Goal: Book appointment/travel/reservation

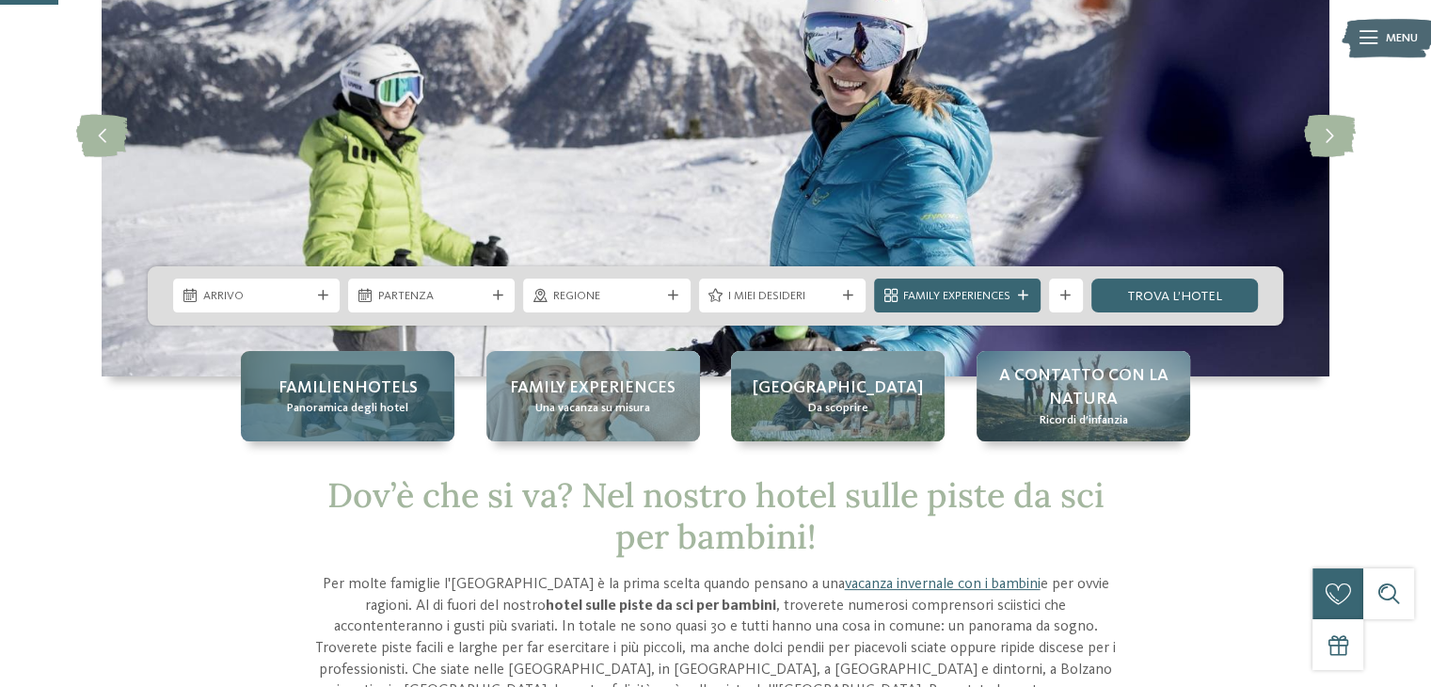
click at [379, 396] on span "Familienhotels" at bounding box center [348, 388] width 139 height 24
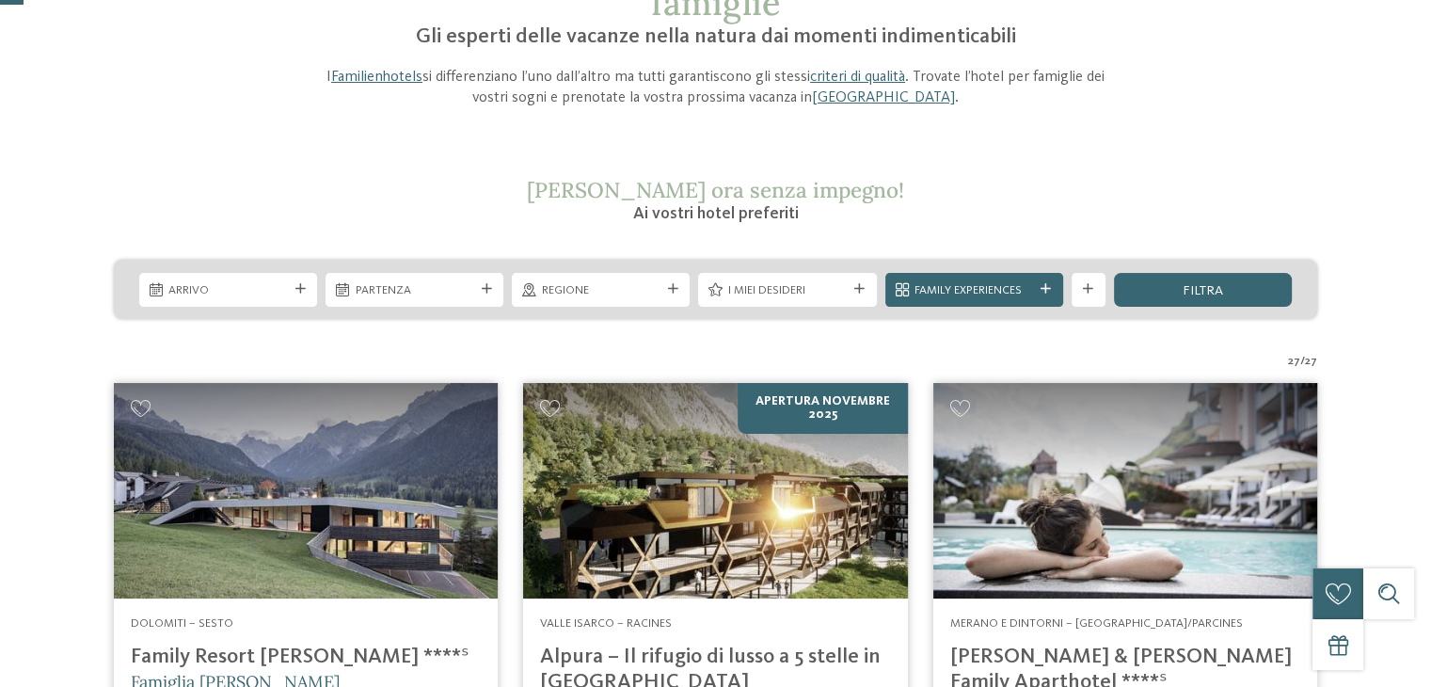
scroll to position [188, 0]
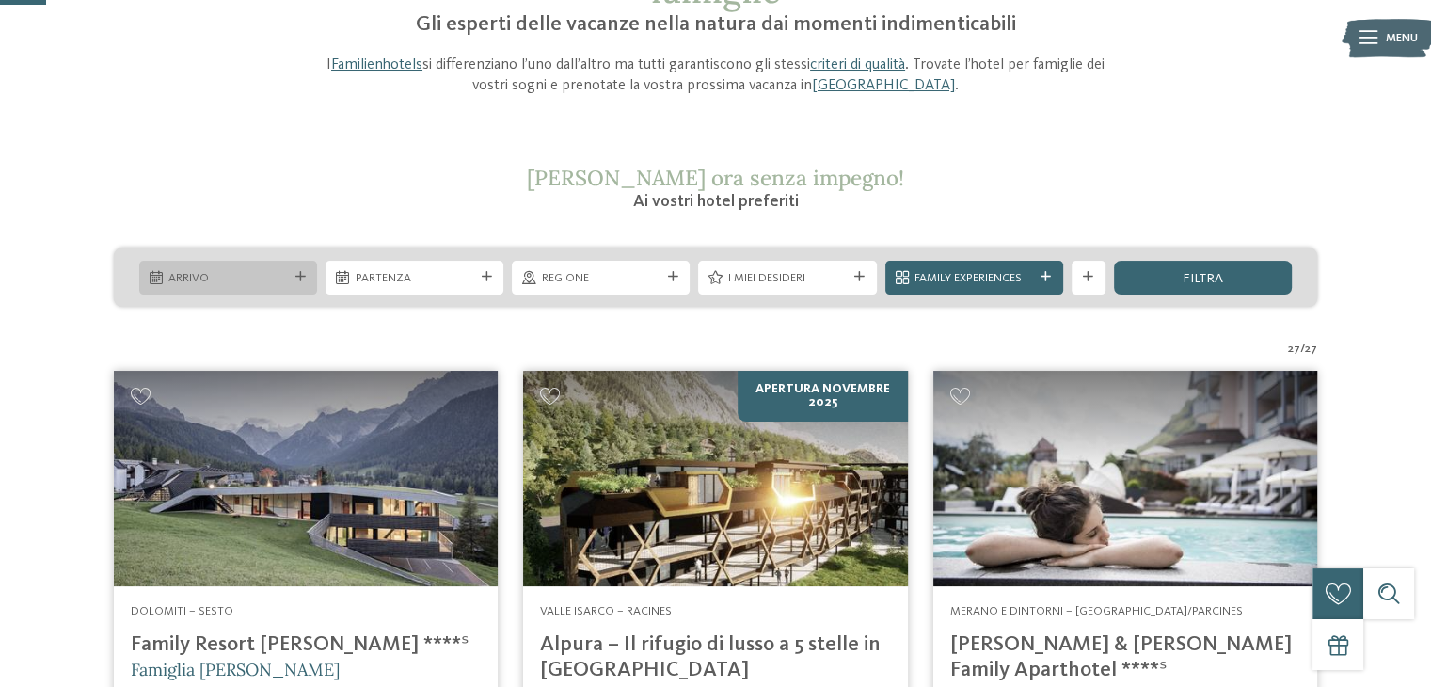
click at [278, 282] on span "Arrivo" at bounding box center [227, 278] width 119 height 17
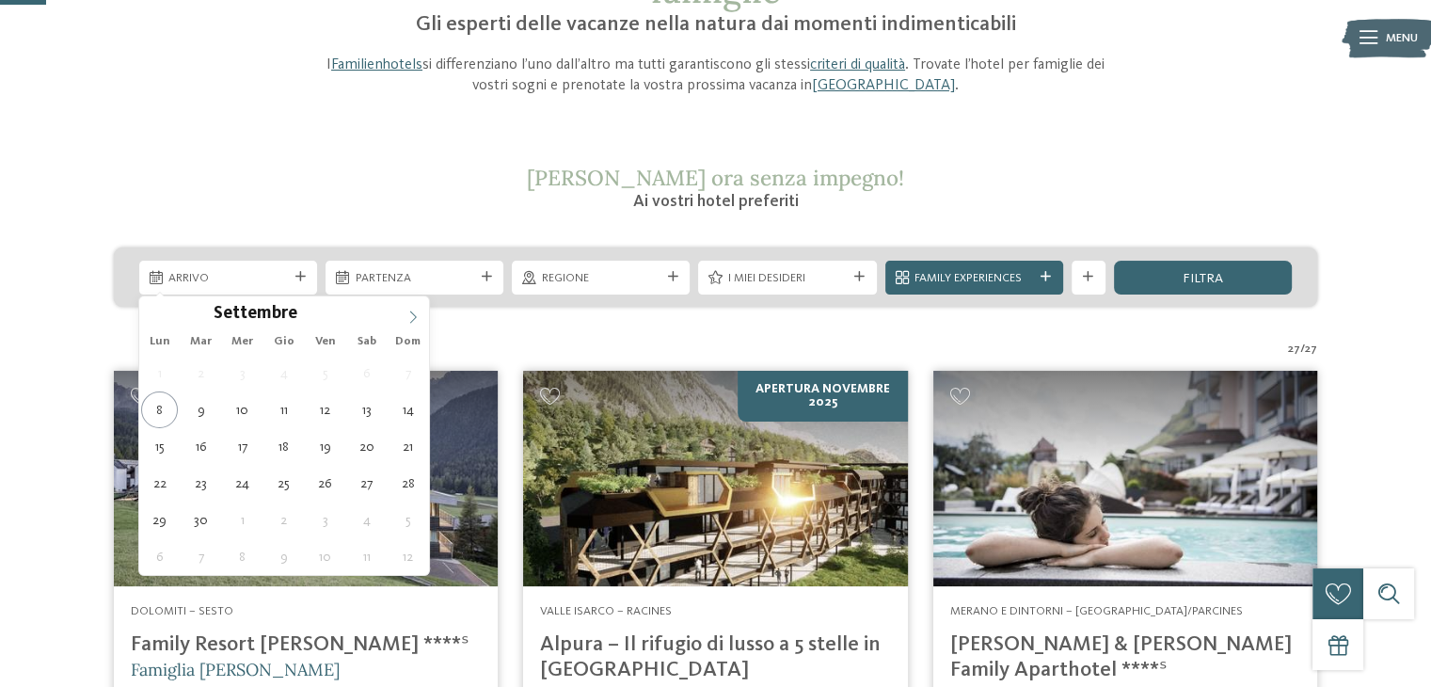
click at [419, 315] on icon at bounding box center [412, 317] width 13 height 13
type input "****"
click at [419, 315] on icon at bounding box center [412, 317] width 13 height 13
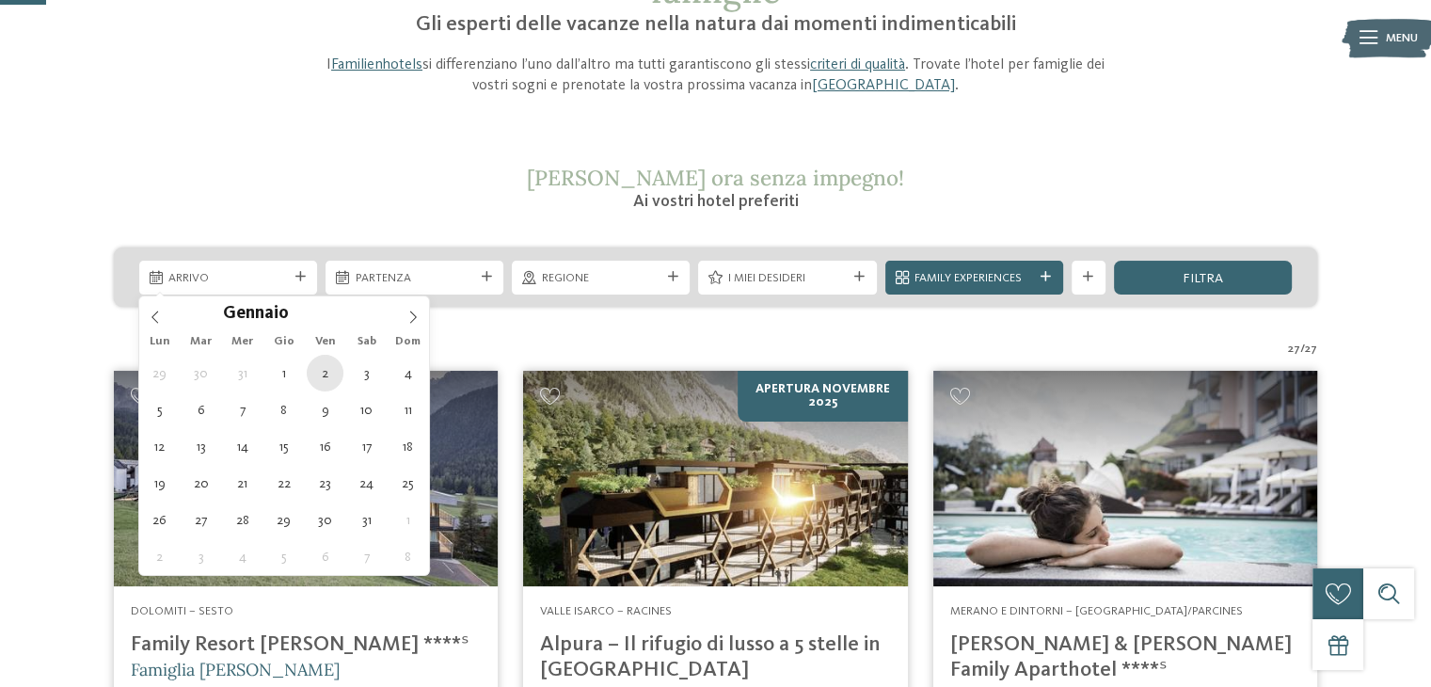
type div "02.01.2026"
type input "****"
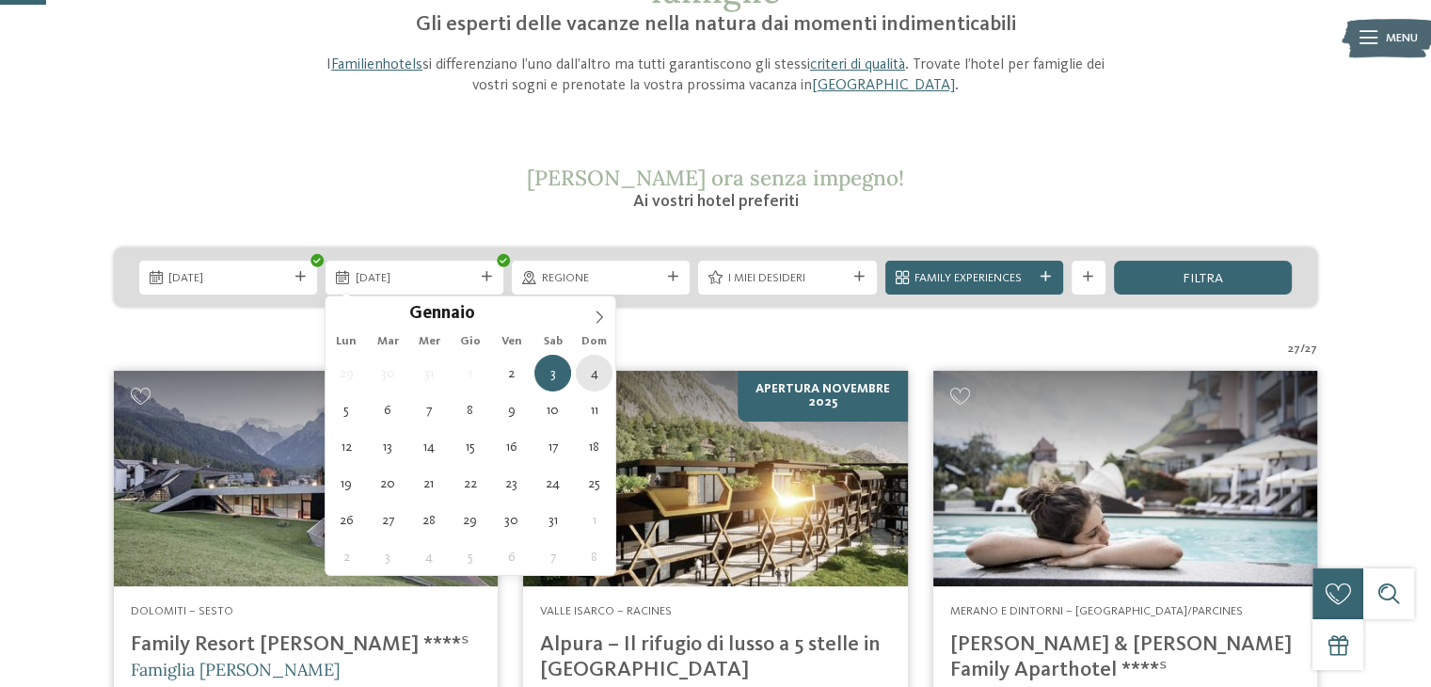
type div "04.01.2026"
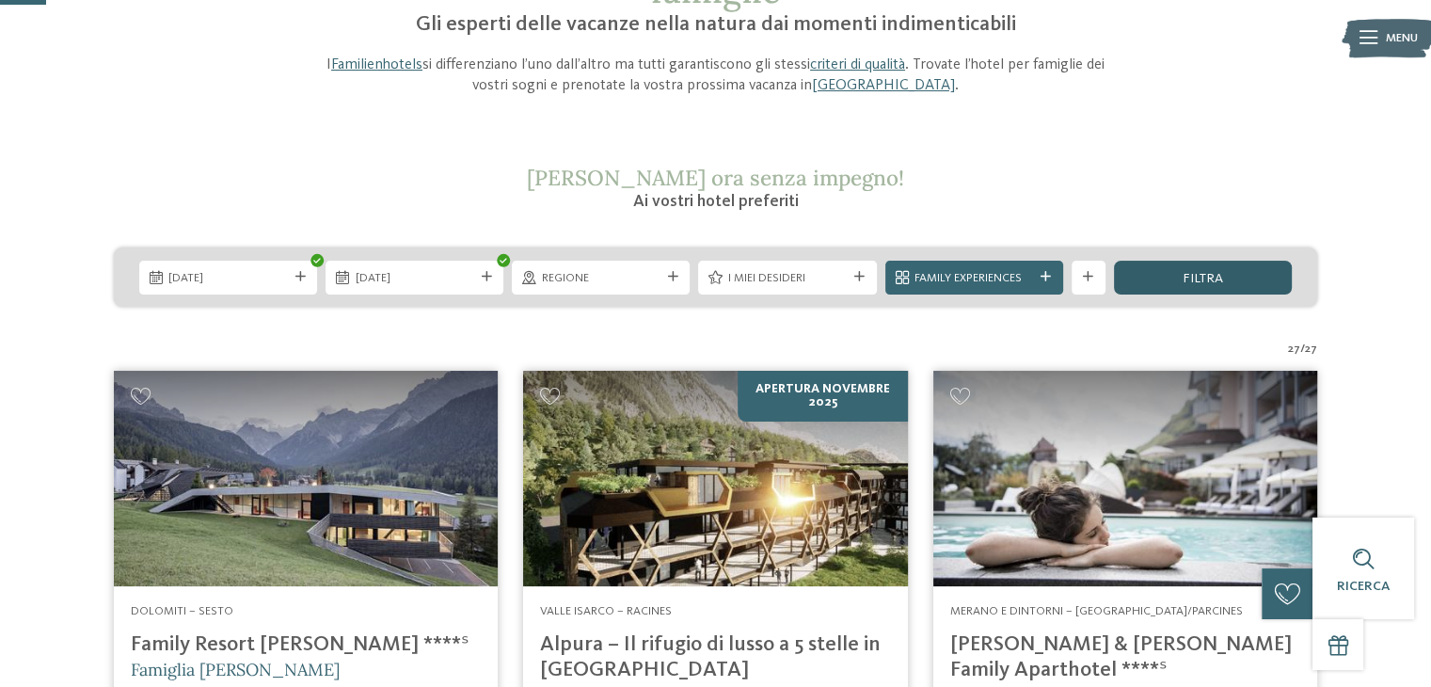
click at [1171, 274] on div "filtra" at bounding box center [1203, 278] width 178 height 34
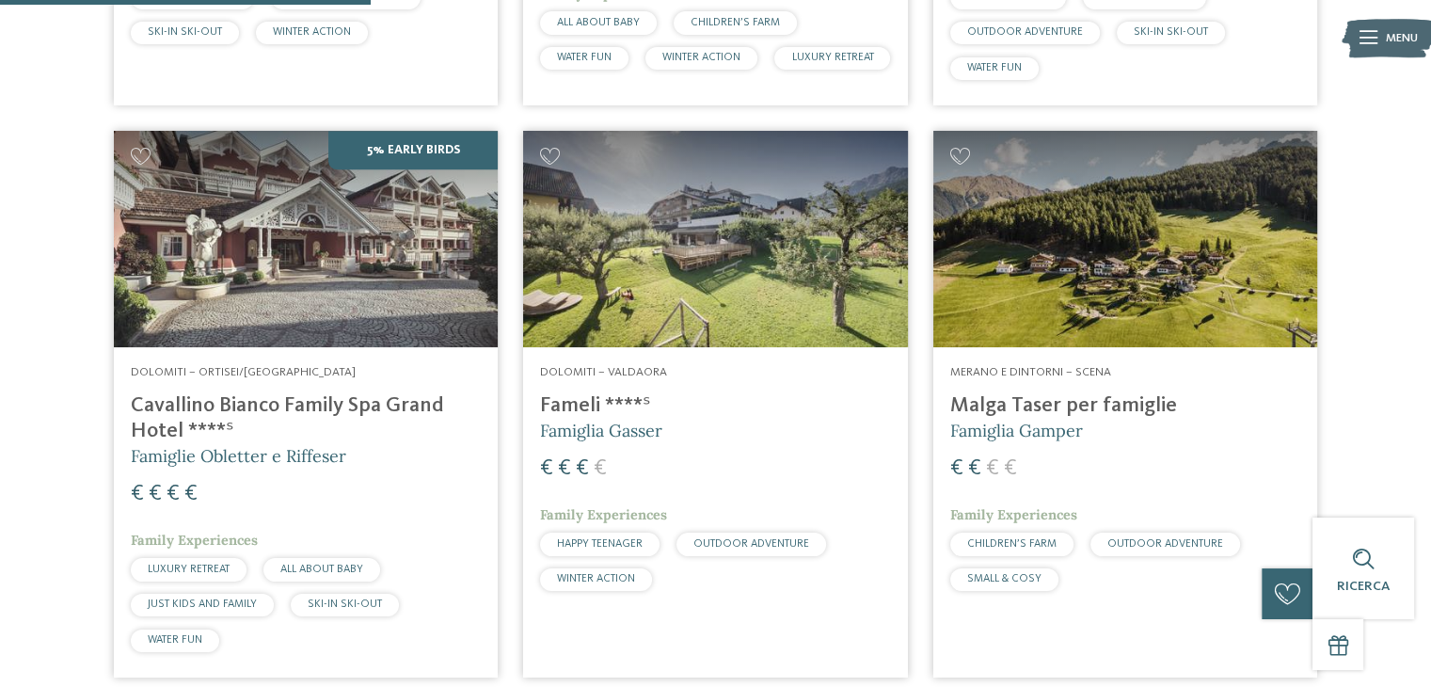
scroll to position [1109, 0]
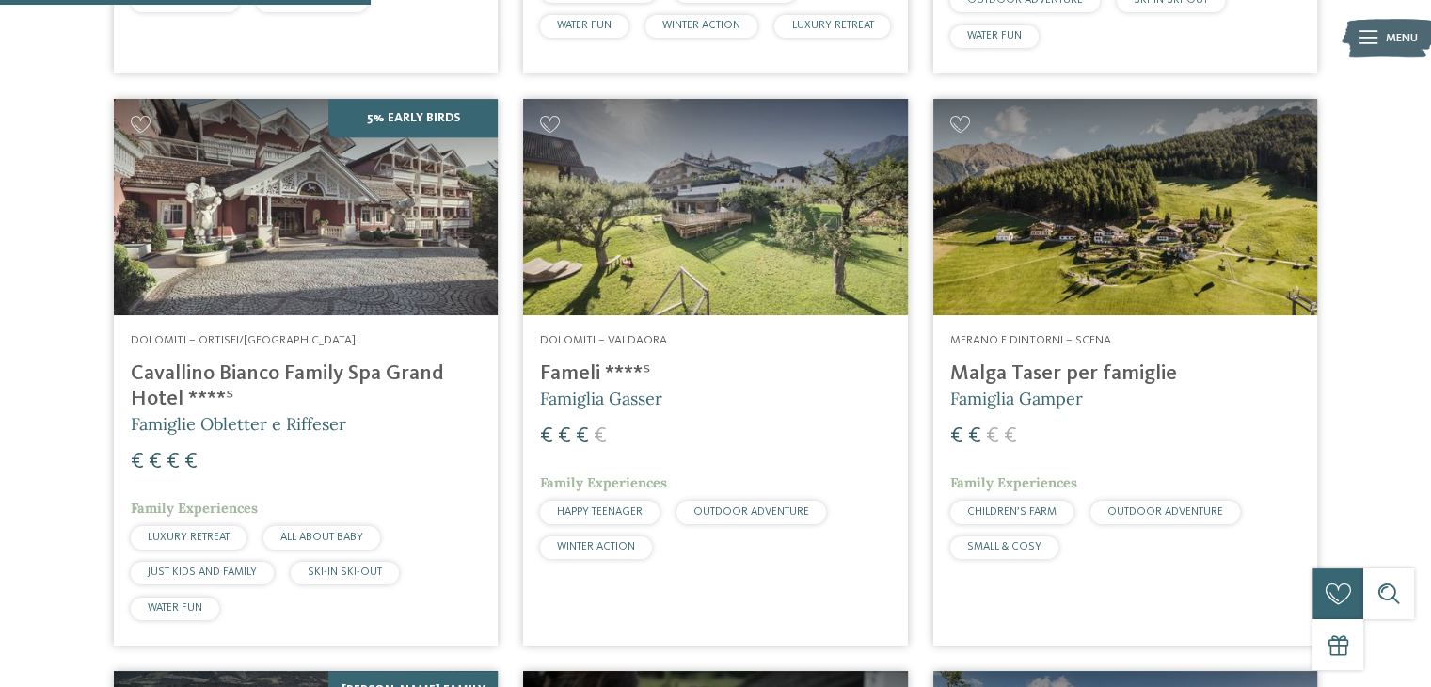
click at [1114, 276] on img at bounding box center [1125, 207] width 384 height 216
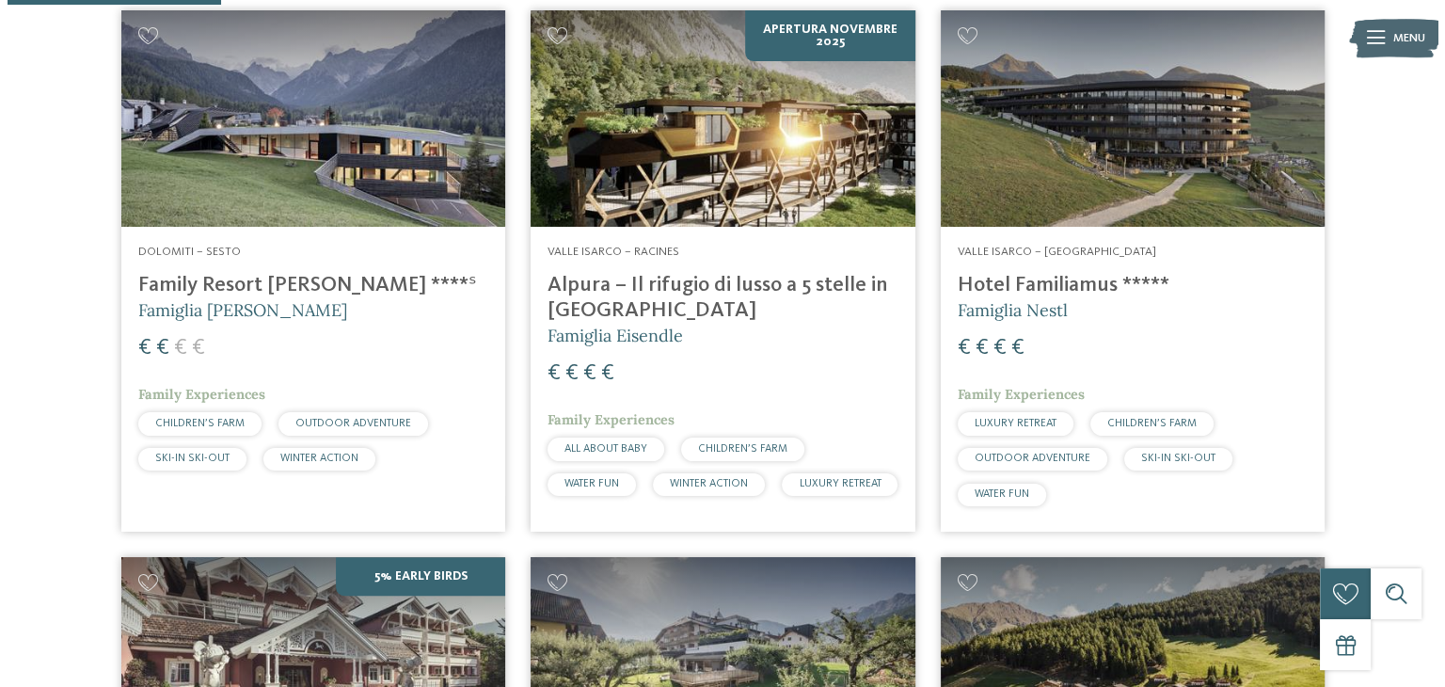
scroll to position [639, 0]
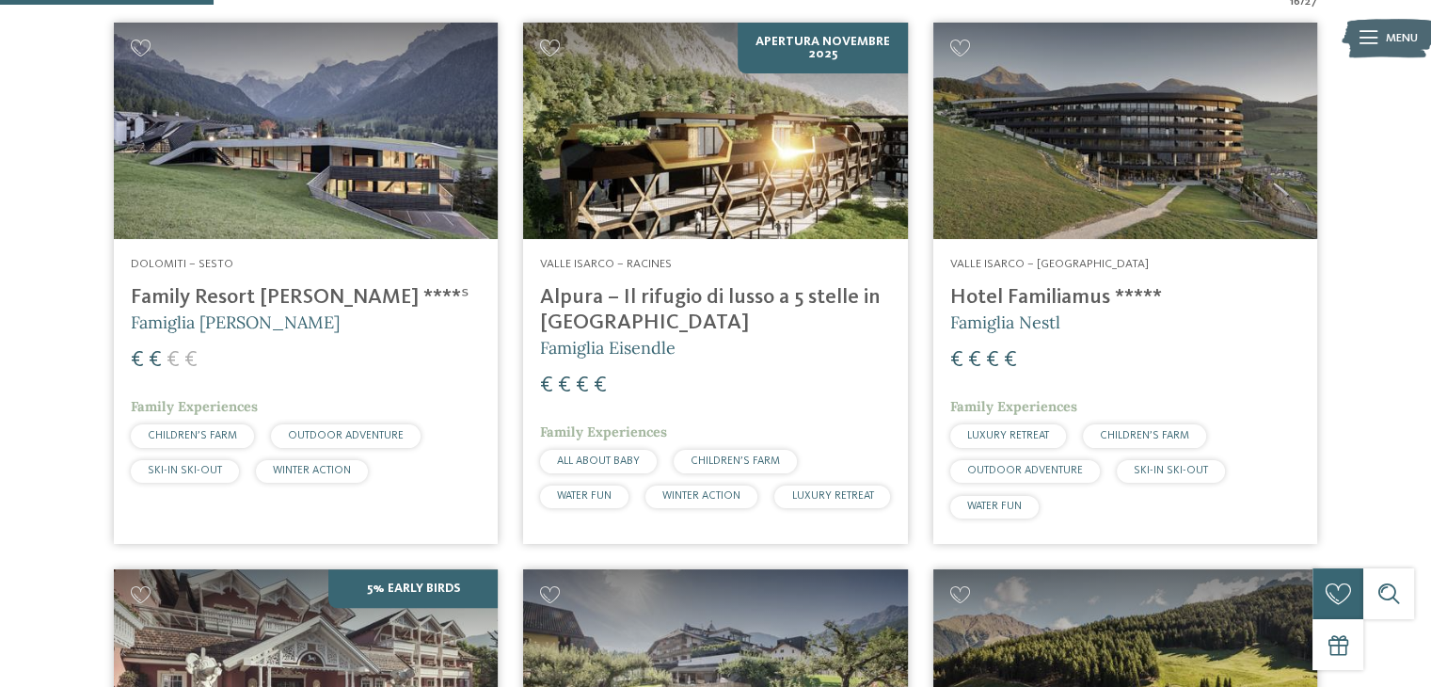
click at [343, 173] on img at bounding box center [306, 131] width 384 height 216
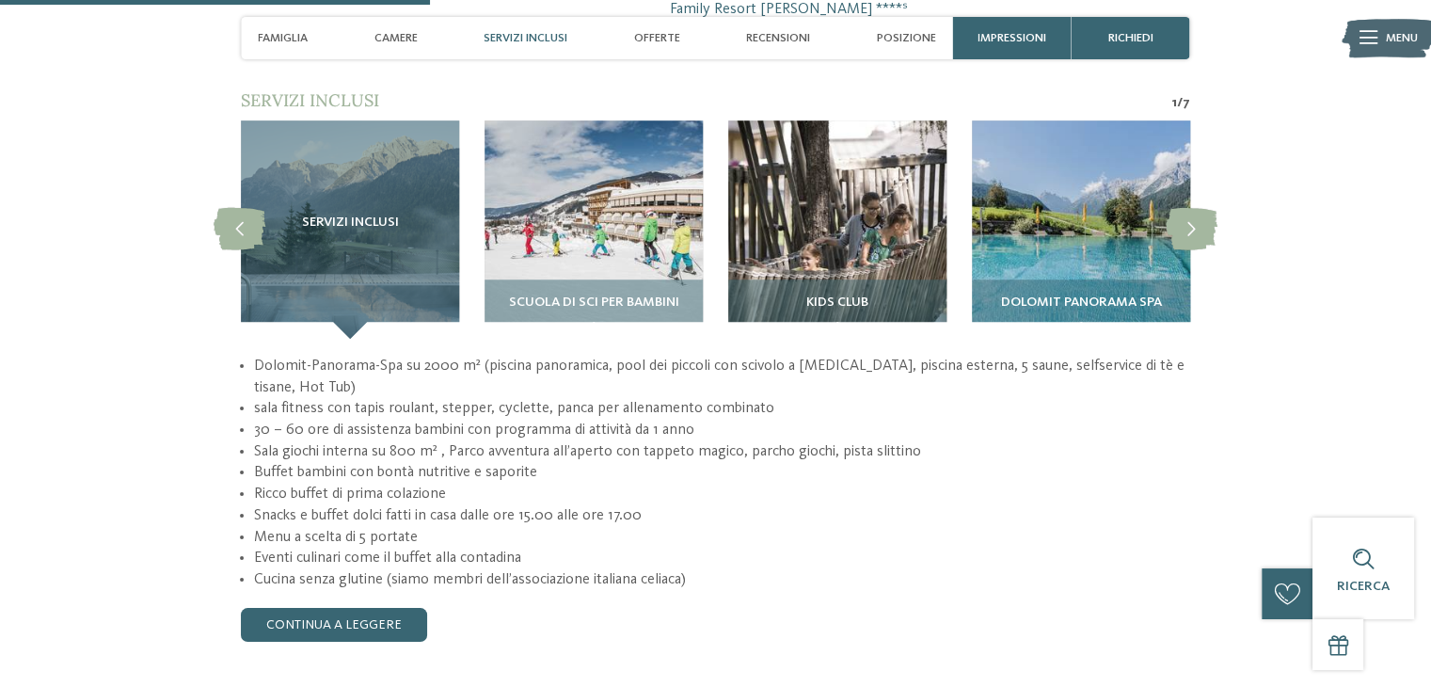
scroll to position [1600, 0]
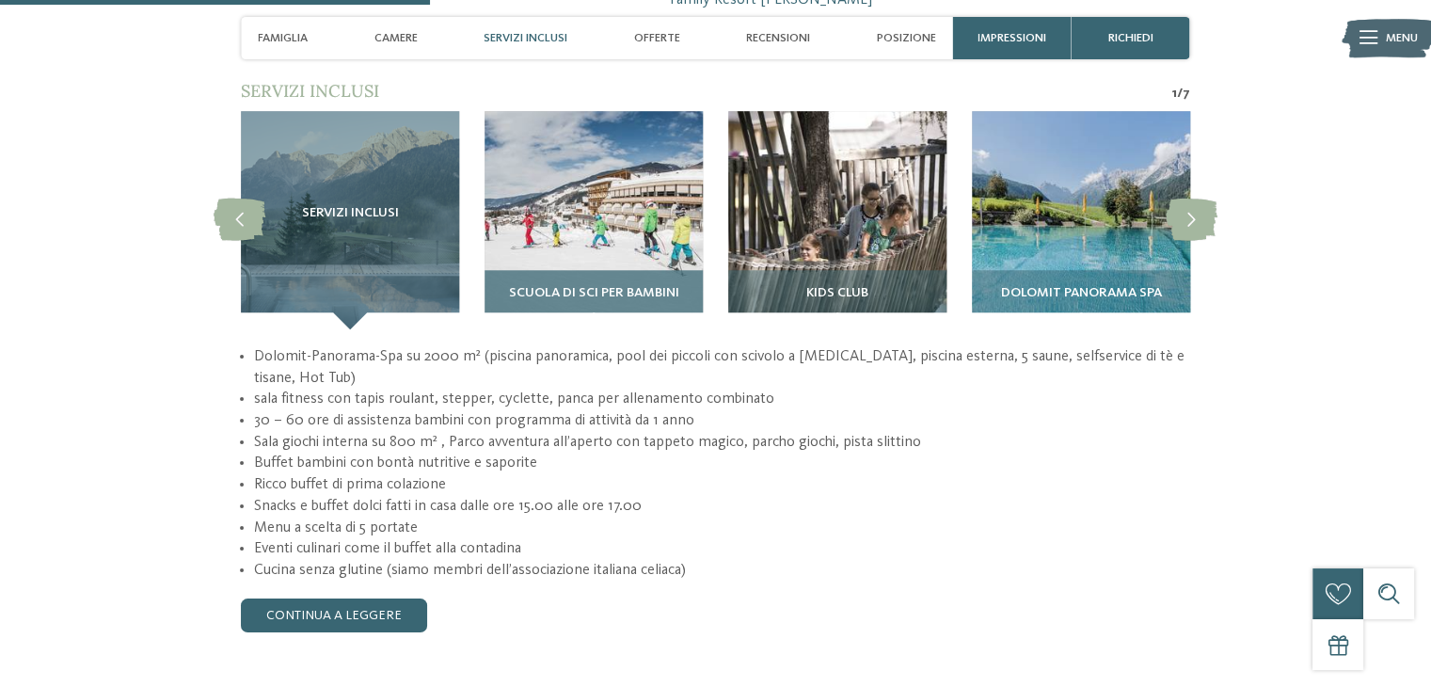
click at [617, 270] on div "Scuola di sci per bambini" at bounding box center [594, 299] width 218 height 59
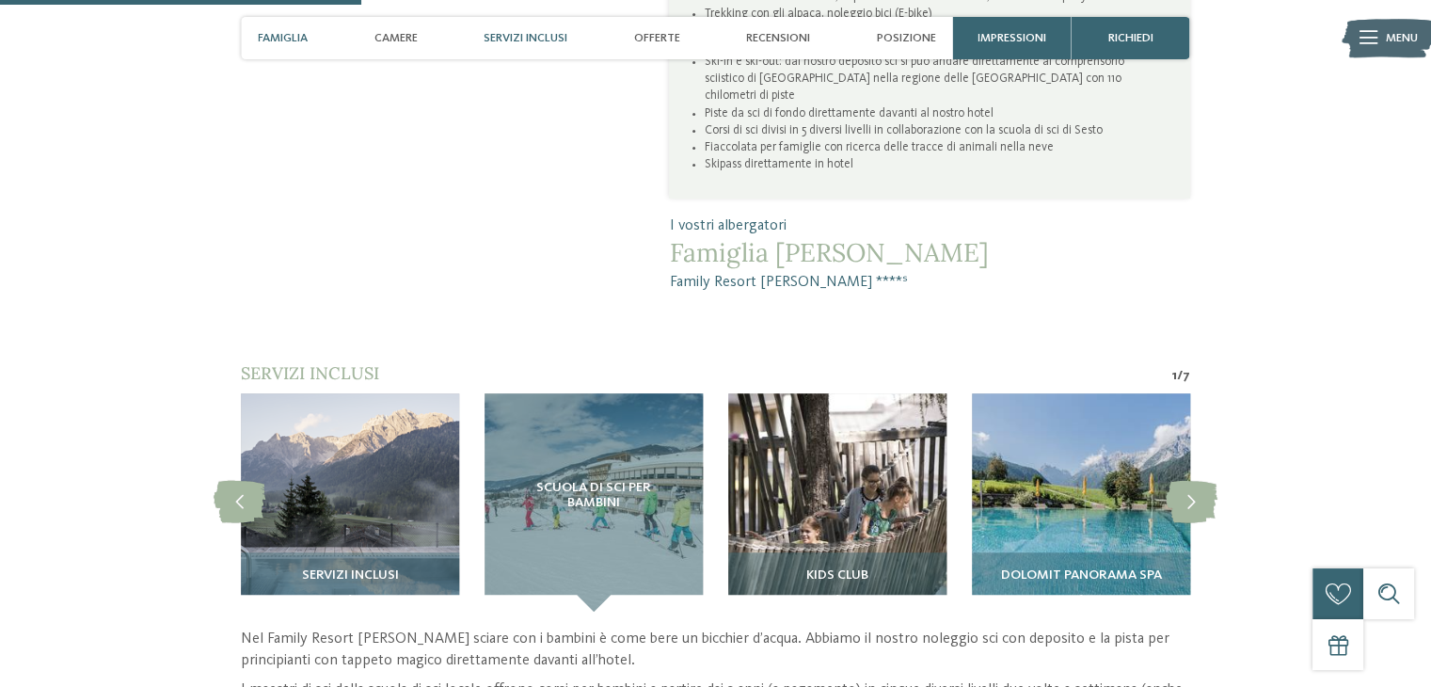
click at [504, 53] on div "Servizi inclusi" at bounding box center [525, 38] width 101 height 42
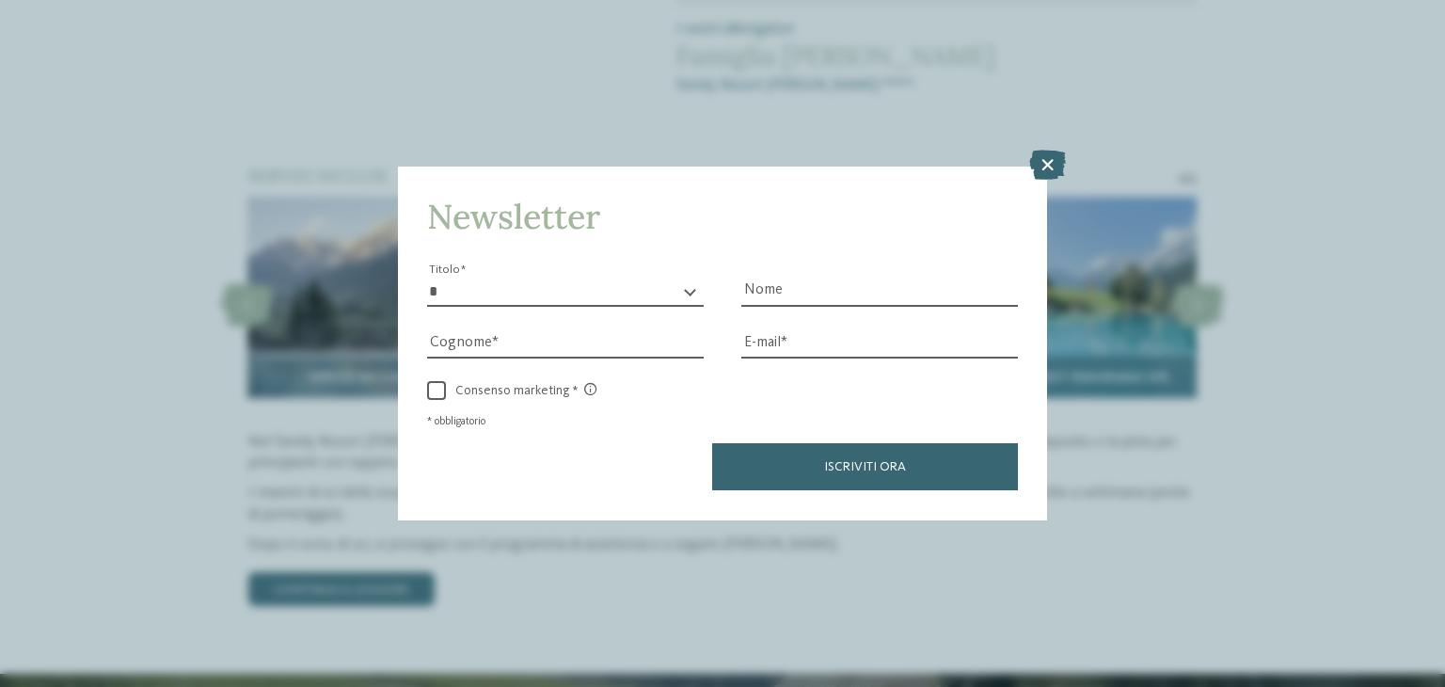
click at [1056, 167] on icon at bounding box center [1047, 166] width 37 height 30
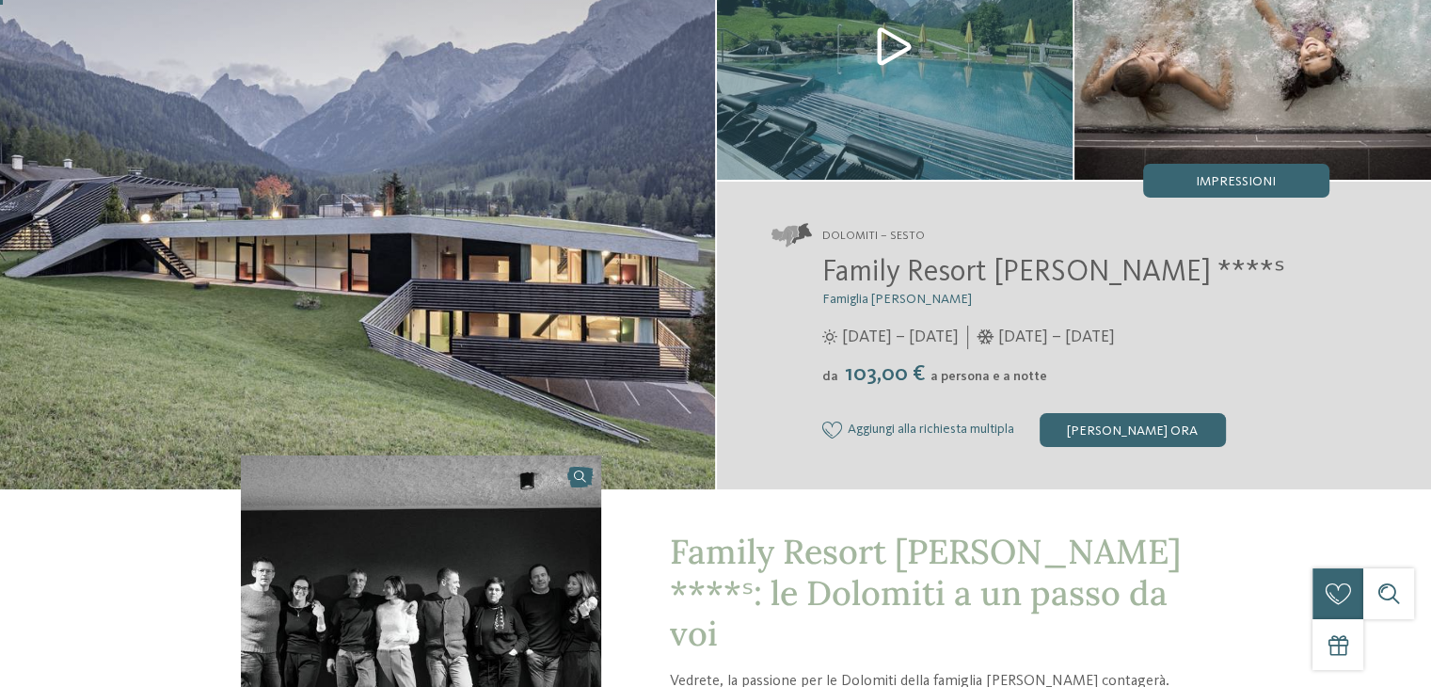
scroll to position [11, 0]
